Goal: Navigation & Orientation: Find specific page/section

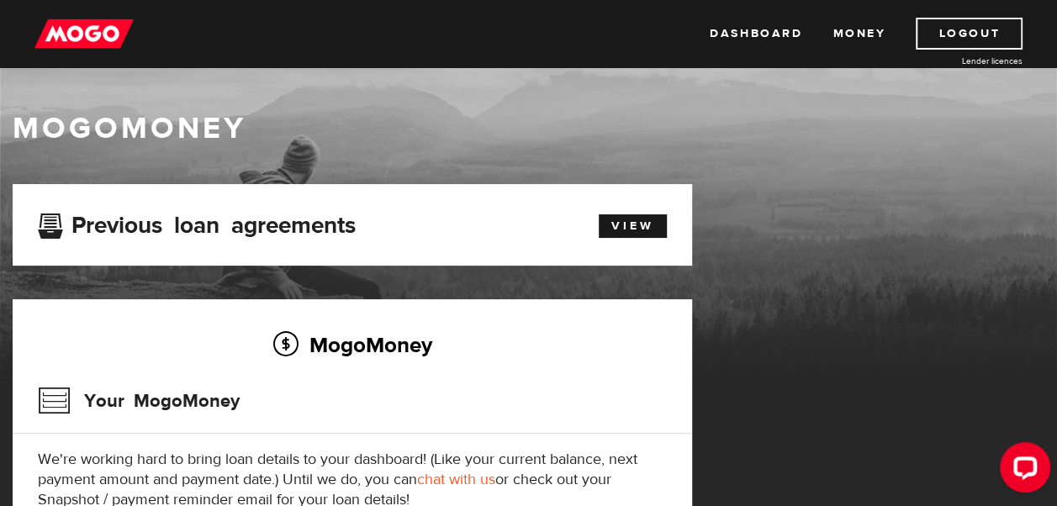
click at [50, 398] on h3 "Your MogoMoney" at bounding box center [139, 401] width 202 height 44
click at [730, 34] on link "Dashboard" at bounding box center [756, 34] width 92 height 32
